Goal: Task Accomplishment & Management: Complete application form

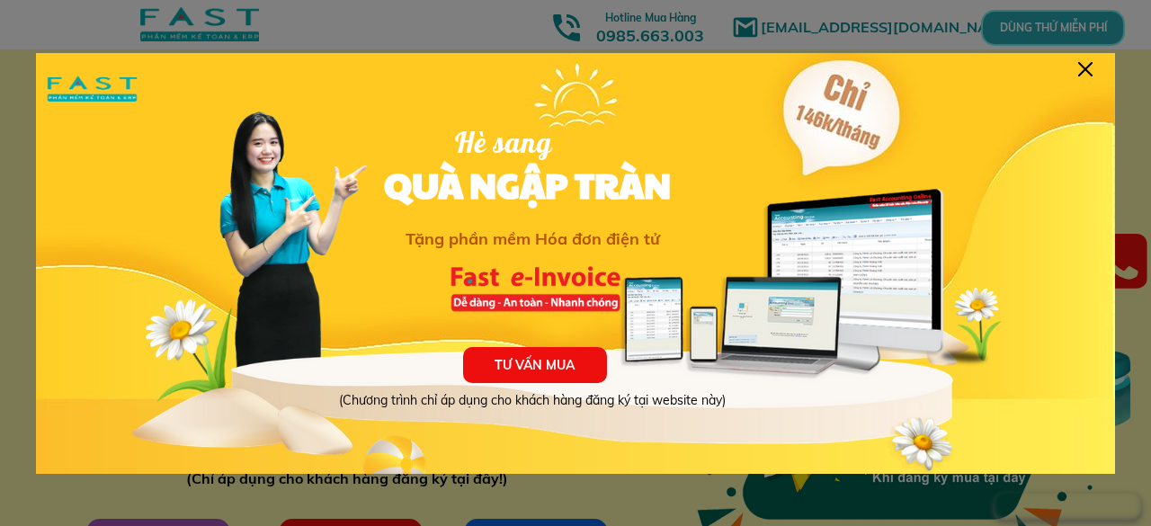
click at [1083, 75] on div at bounding box center [1086, 69] width 14 height 14
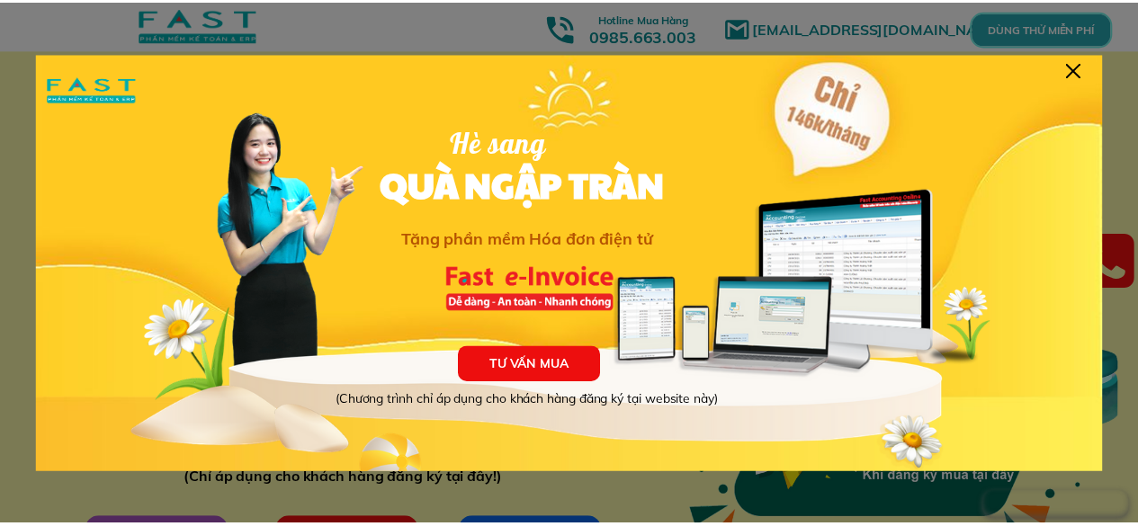
scroll to position [7, 0]
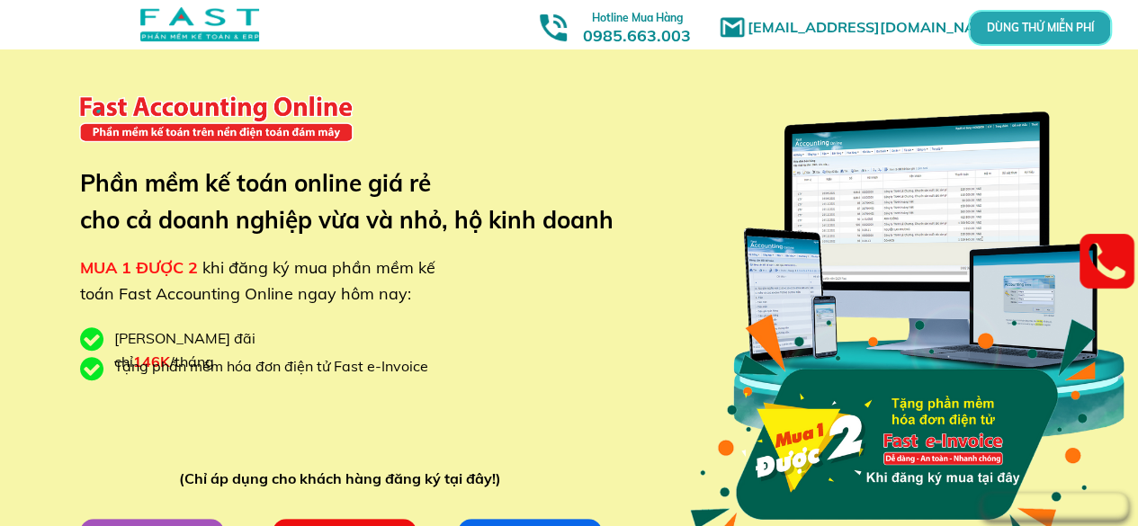
click at [1072, 33] on p "DÙNG THỬ MIỄN PHÍ" at bounding box center [1040, 27] width 108 height 25
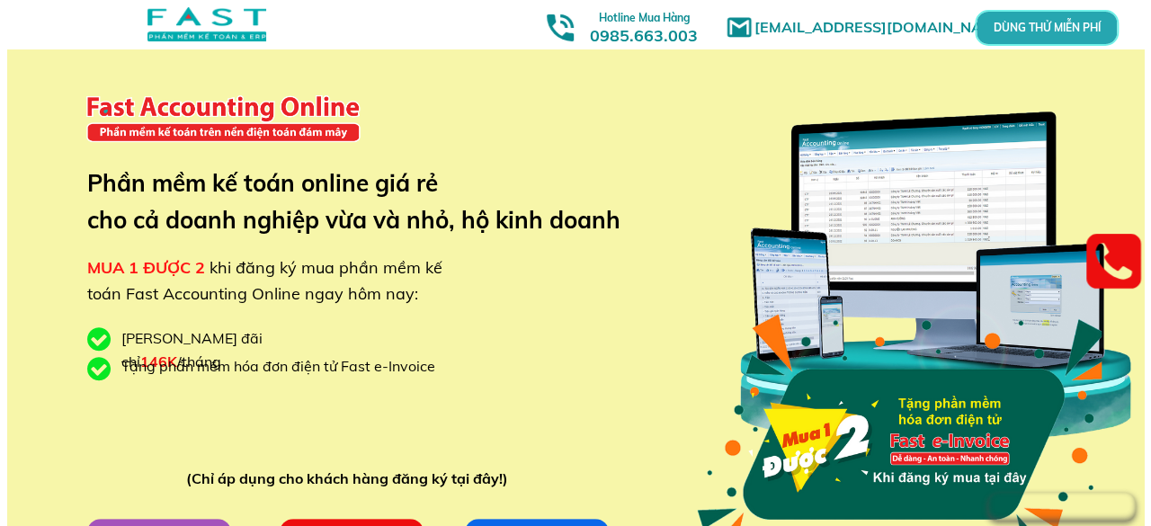
scroll to position [0, 0]
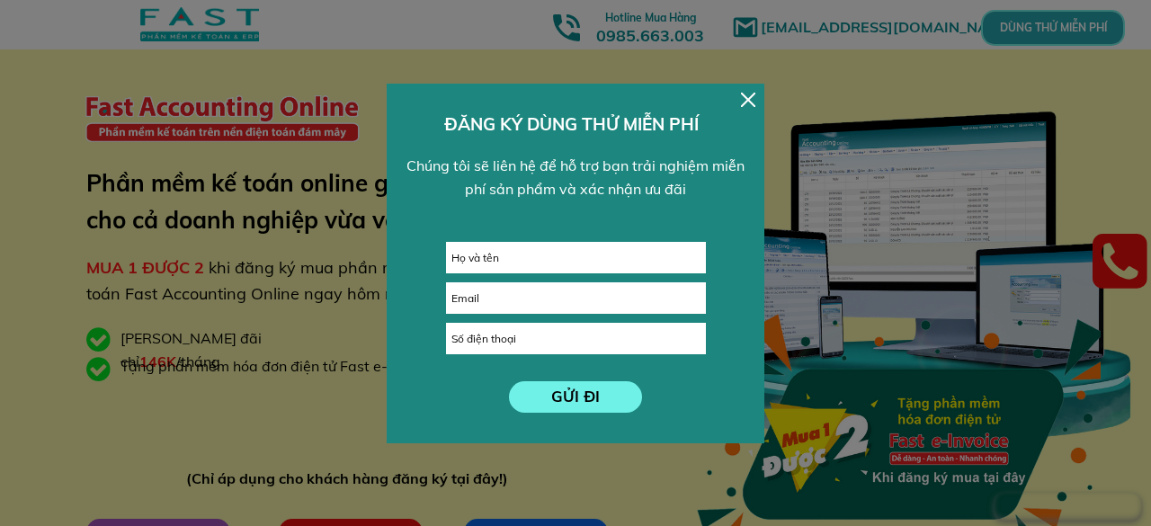
click at [551, 252] on input "text" at bounding box center [576, 258] width 258 height 30
type input "[PERSON_NAME]"
click at [552, 297] on input "email" at bounding box center [576, 298] width 258 height 30
type input "[EMAIL_ADDRESS][DOMAIN_NAME]"
click at [570, 350] on input "tel" at bounding box center [576, 339] width 258 height 30
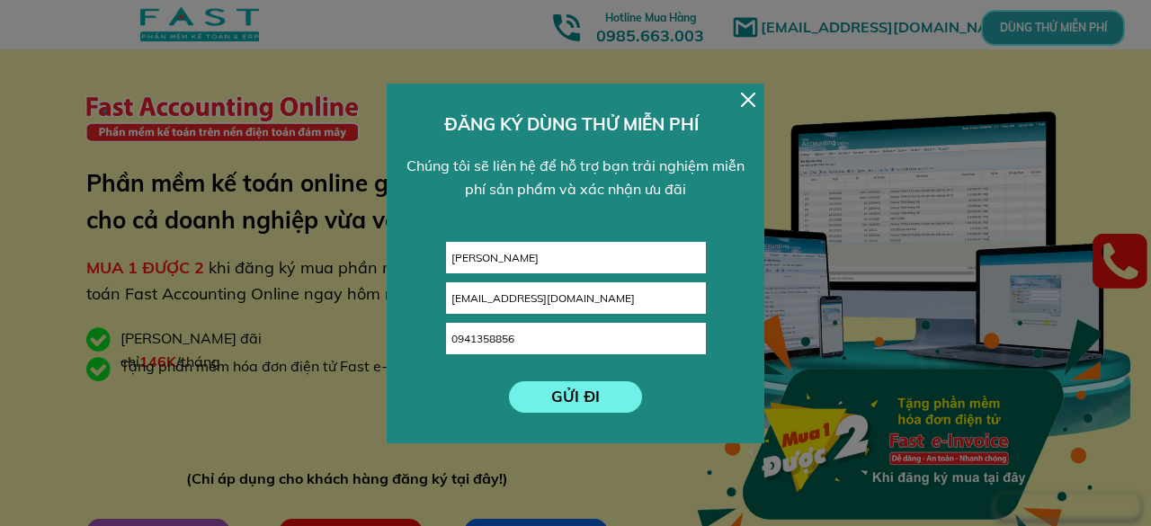
type input "0941358856"
click at [583, 399] on p "GỬI ĐI" at bounding box center [575, 397] width 139 height 32
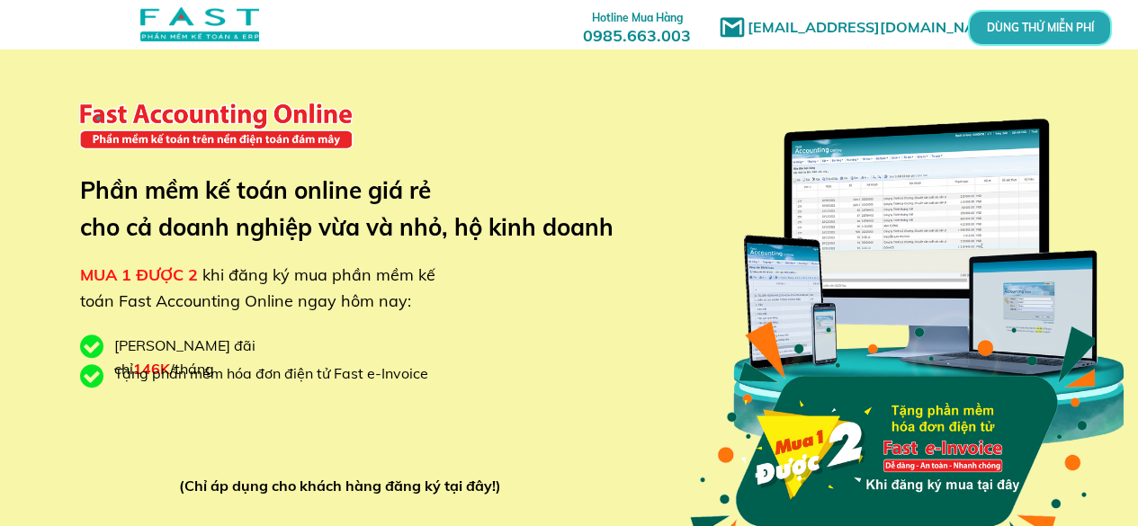
scroll to position [56, 0]
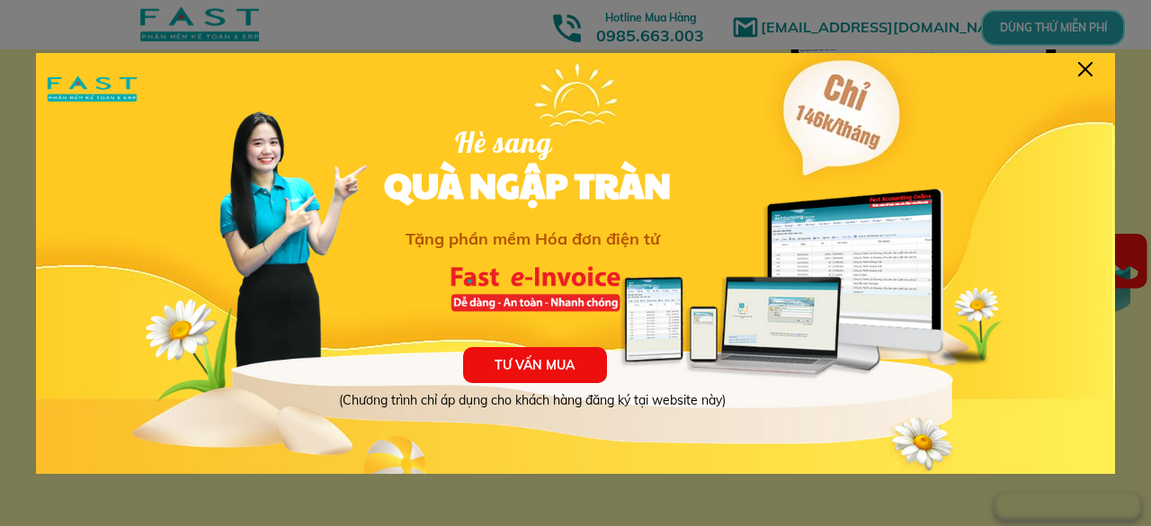
click at [1094, 71] on div "TƯ VẤN MUA (Chương trình chỉ áp dụng cho khách hàng đăng ký tại website này) Hè…" at bounding box center [575, 278] width 1079 height 450
click at [1088, 72] on div at bounding box center [1086, 69] width 14 height 14
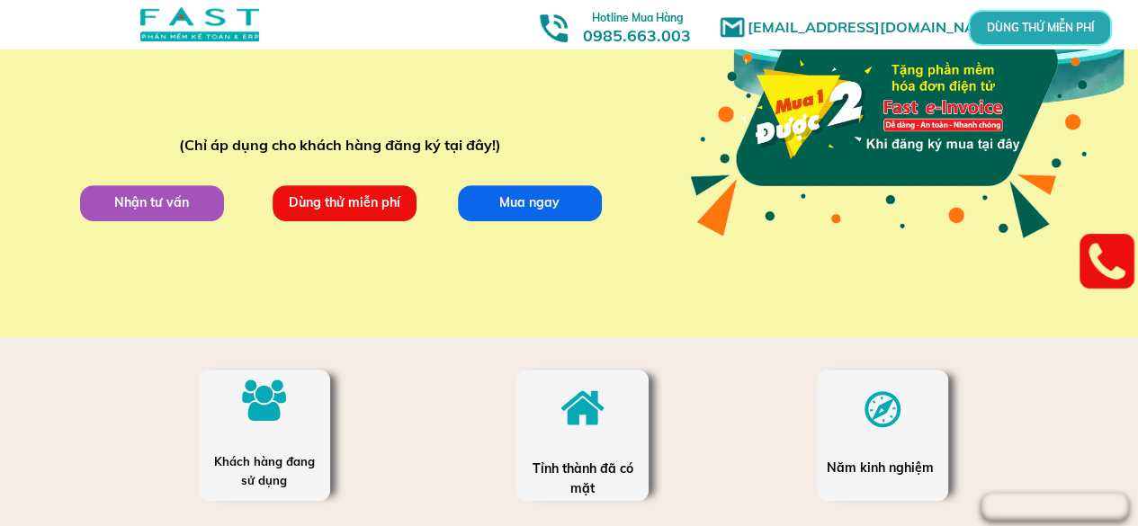
scroll to position [353, 0]
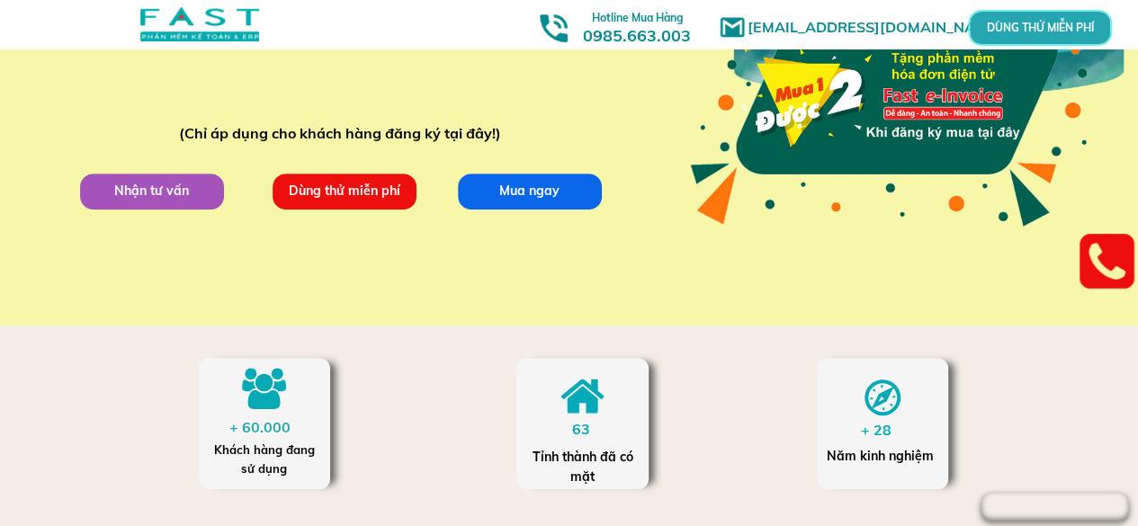
click at [371, 201] on p "Dùng thử miễn phí" at bounding box center [345, 192] width 144 height 36
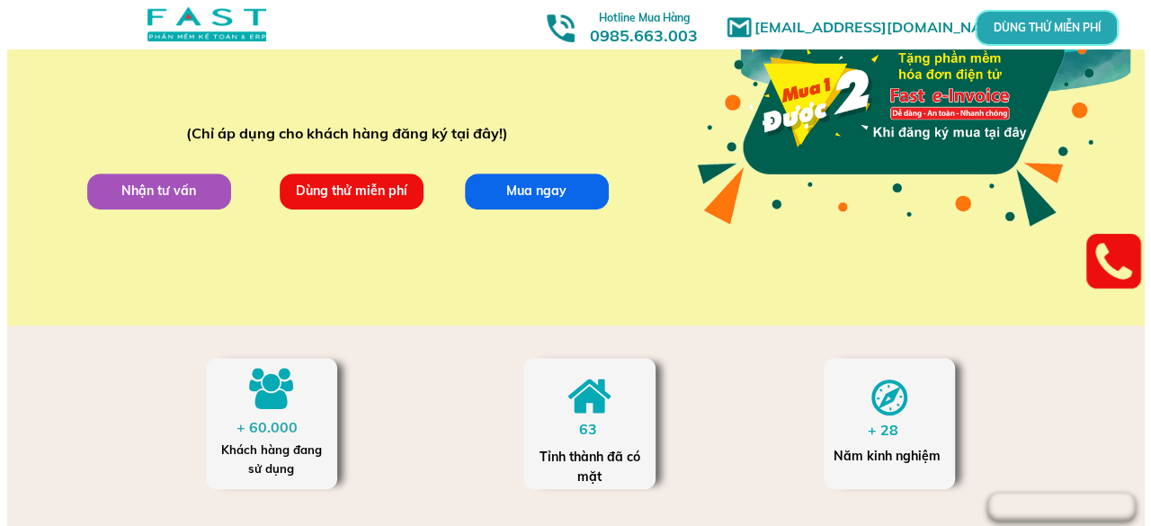
scroll to position [0, 0]
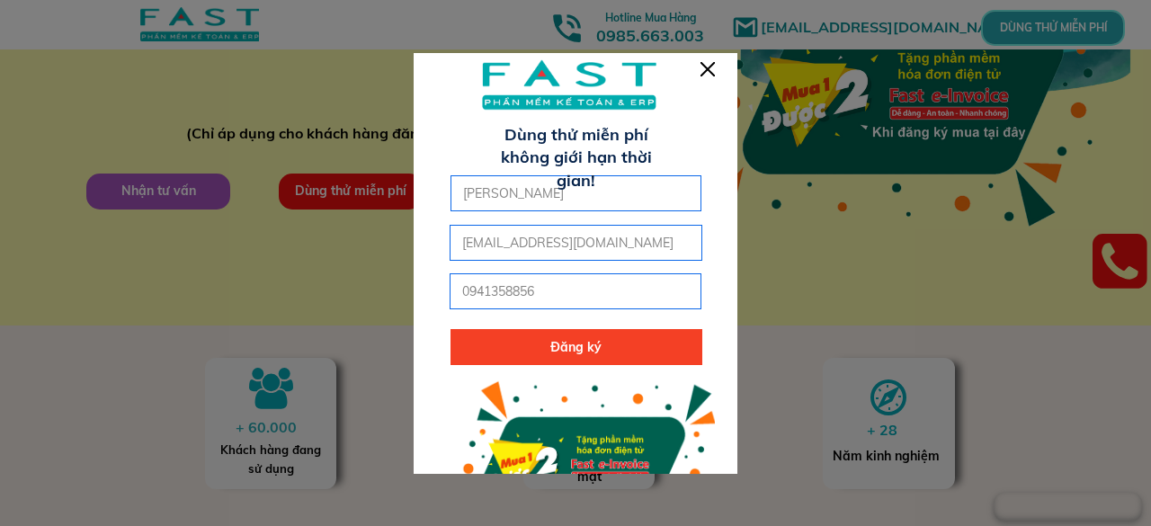
click at [587, 345] on p "Đăng ký" at bounding box center [577, 347] width 252 height 36
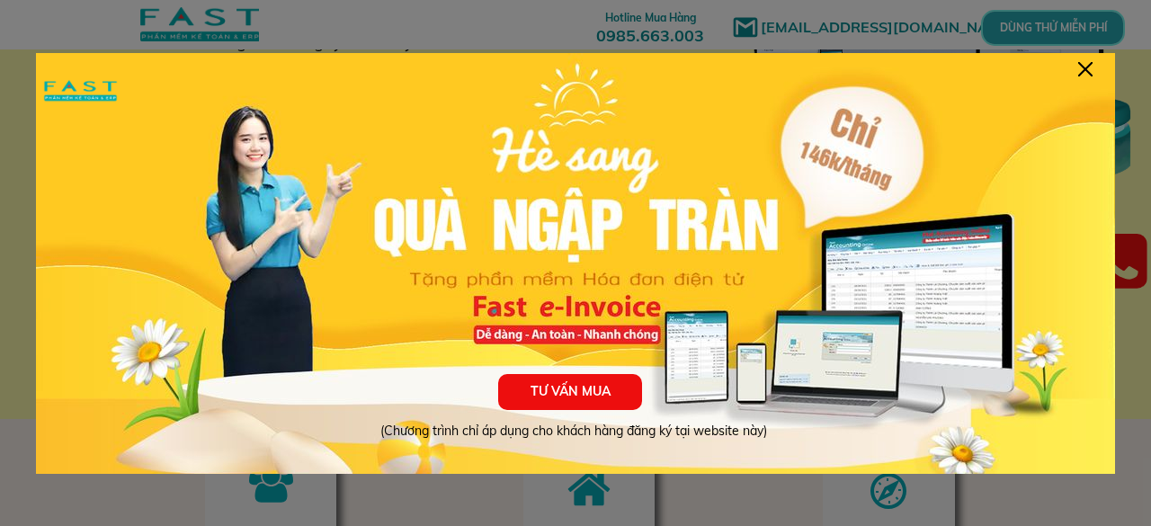
scroll to position [29, 0]
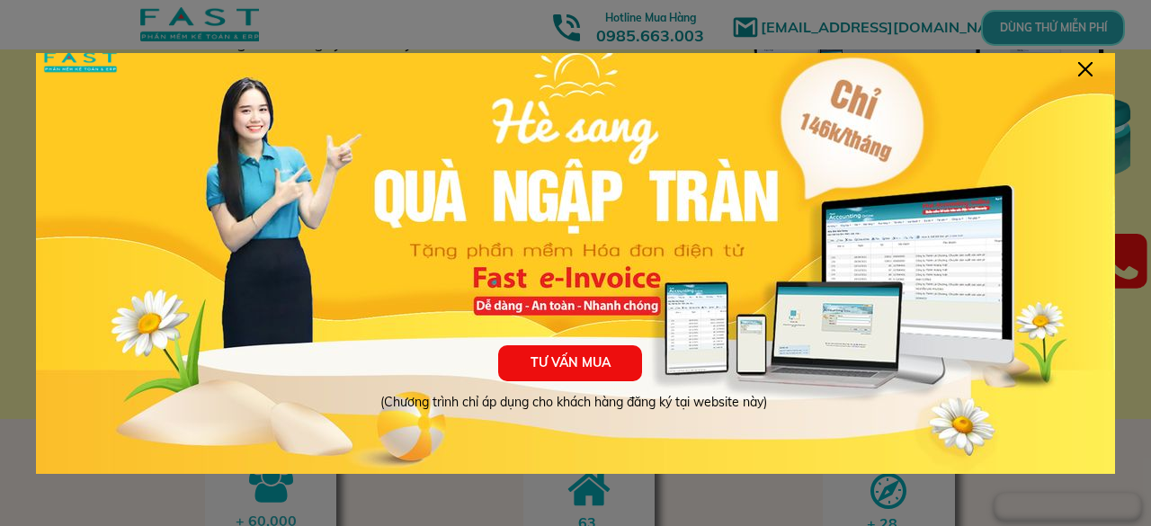
click at [1081, 66] on div at bounding box center [1086, 69] width 14 height 14
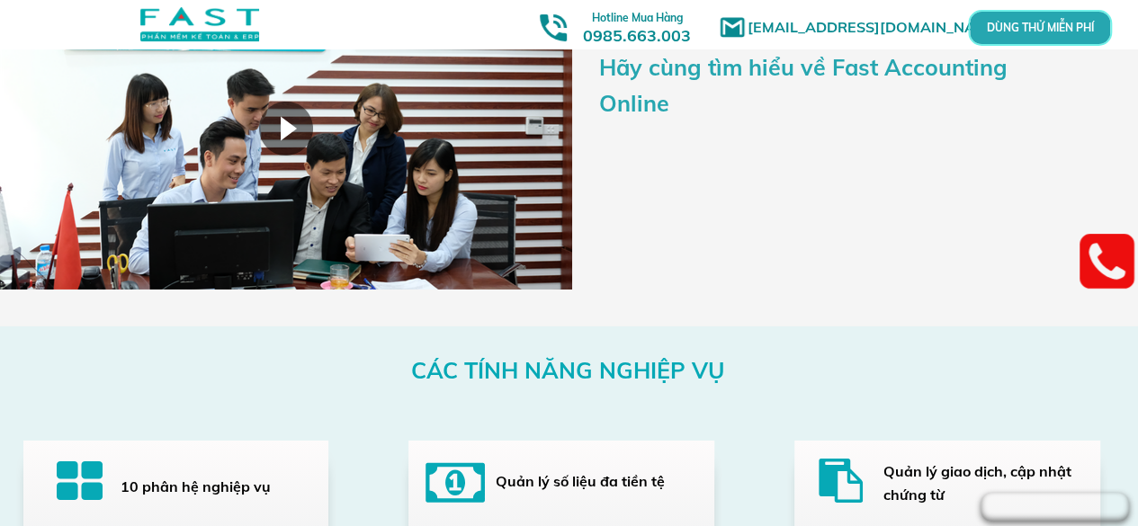
scroll to position [2897, 0]
